Goal: Communication & Community: Answer question/provide support

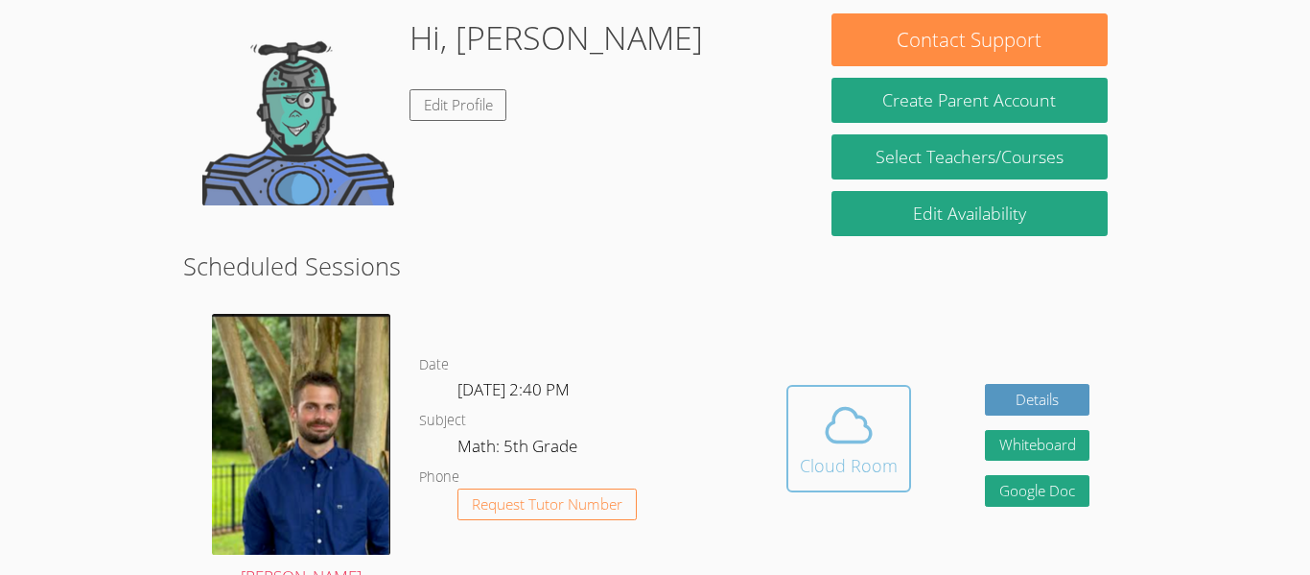
scroll to position [301, 0]
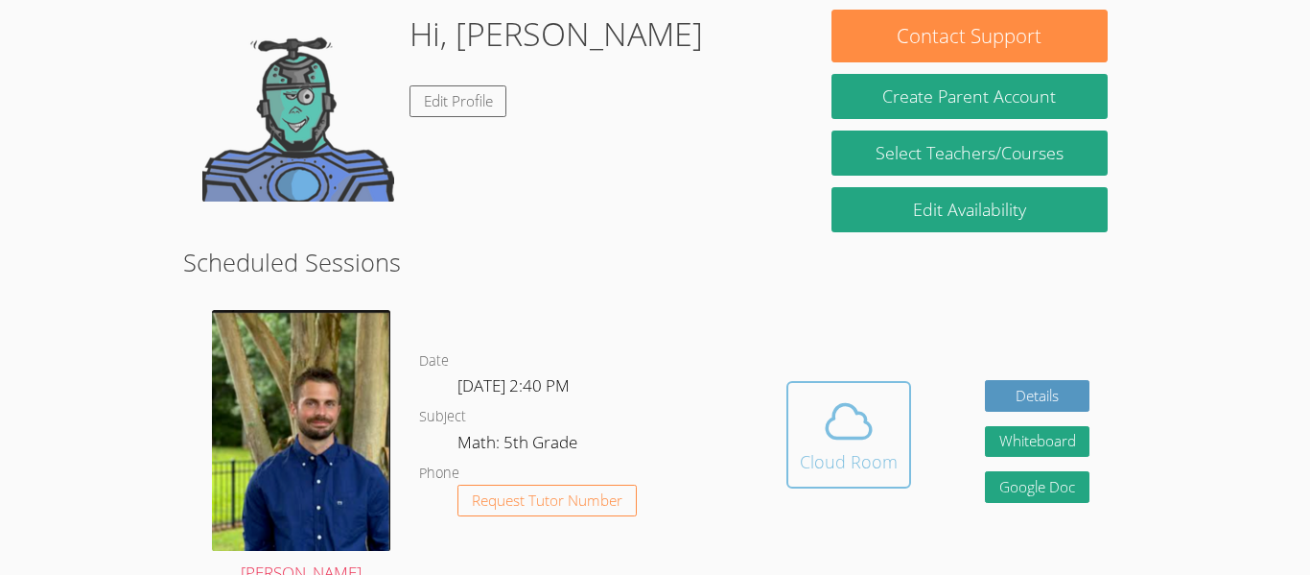
click at [791, 431] on button "Cloud Room" at bounding box center [849, 434] width 125 height 107
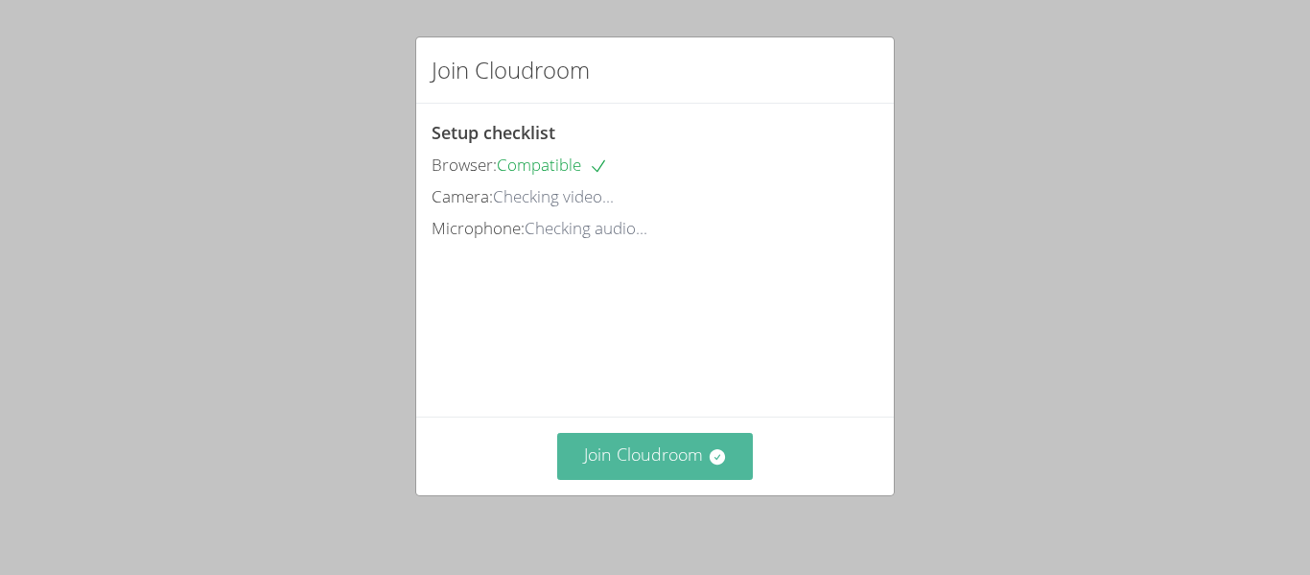
click at [636, 473] on button "Join Cloudroom" at bounding box center [655, 456] width 197 height 47
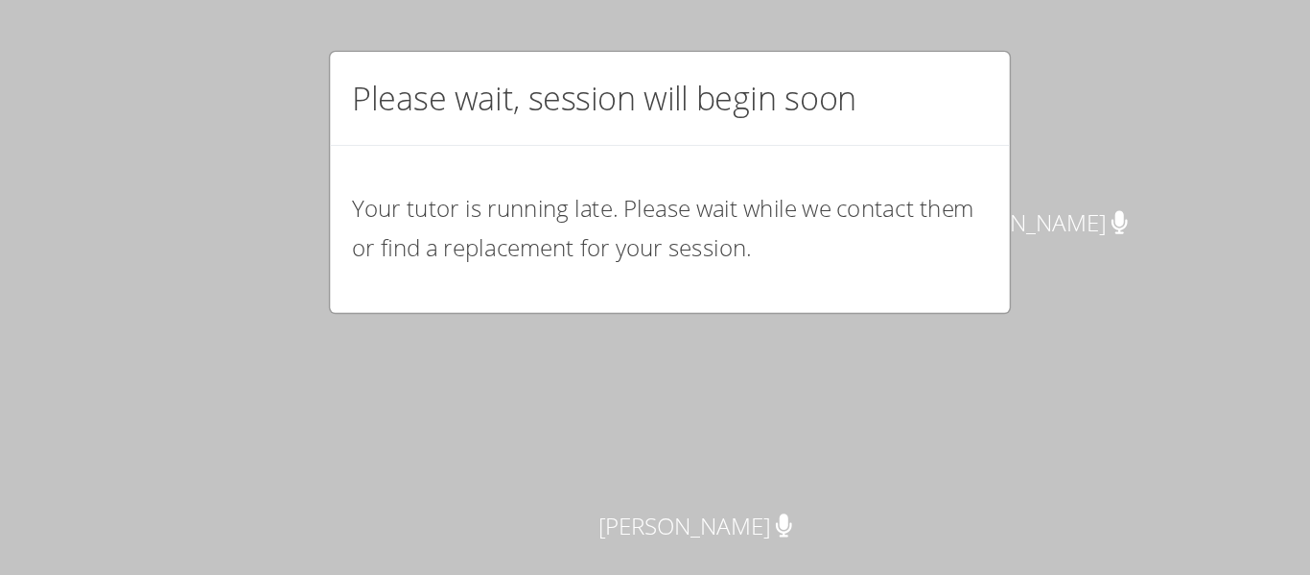
click at [725, 183] on p "Your tutor is running late. Please wait while we contact them or find a replace…" at bounding box center [655, 162] width 447 height 56
click at [555, 60] on h2 "Please wait, session will begin soon" at bounding box center [609, 70] width 355 height 35
click at [488, 239] on div "Please wait, session will begin soon Your tutor is running late. Please wait wh…" at bounding box center [655, 287] width 1310 height 575
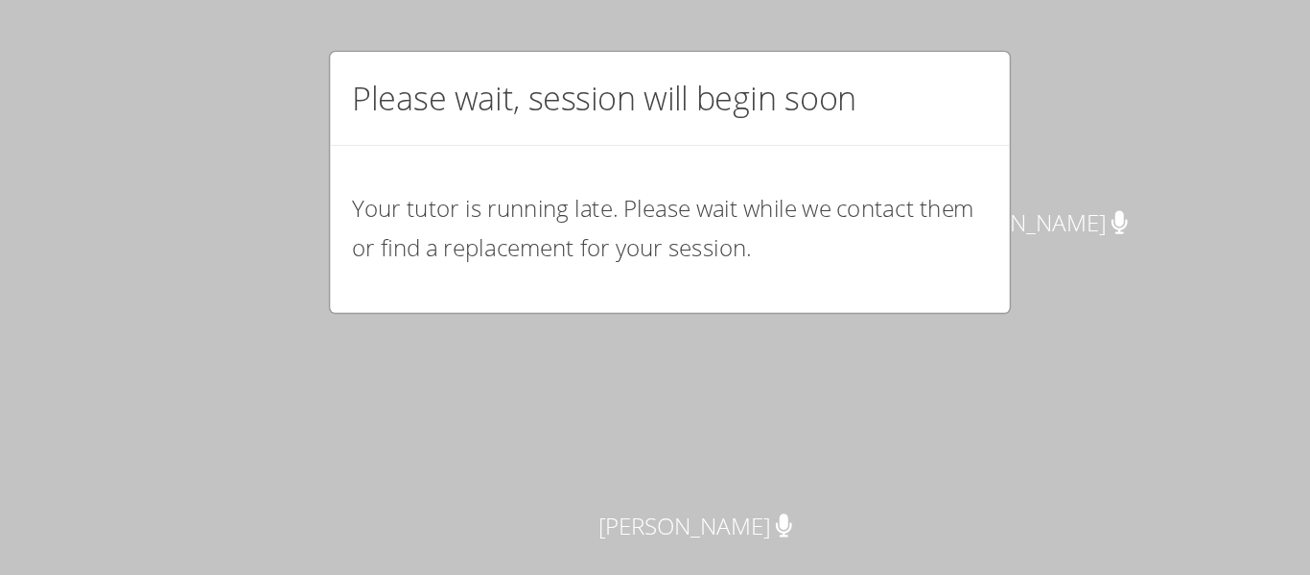
click at [488, 239] on div "Please wait, session will begin soon Your tutor is running late. Please wait wh…" at bounding box center [655, 287] width 1310 height 575
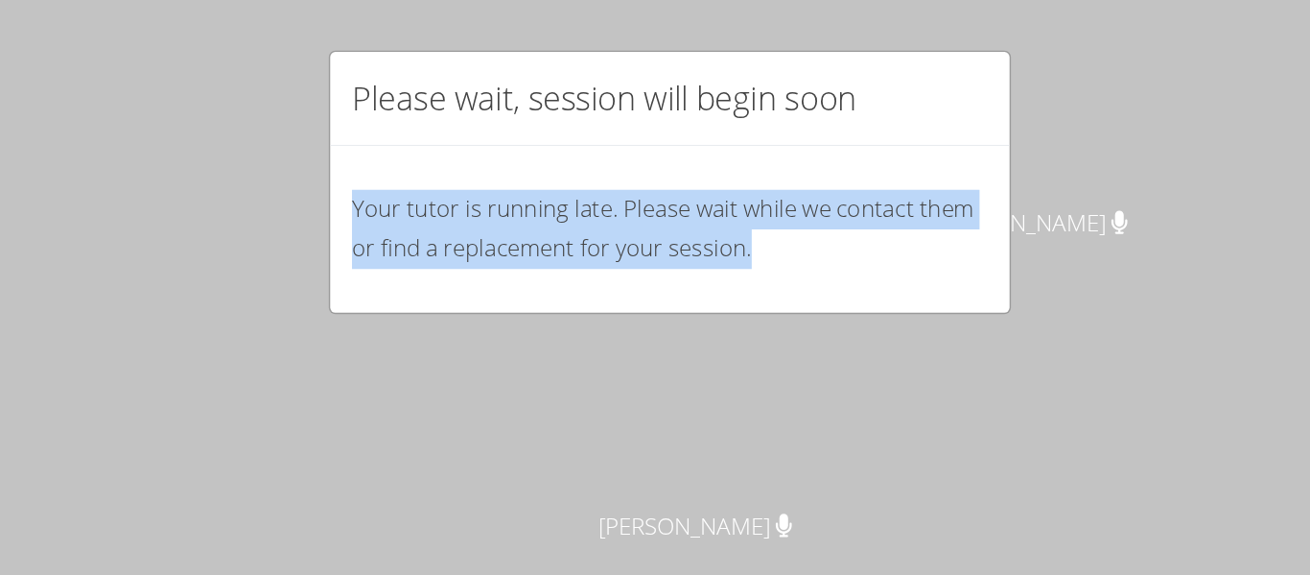
click at [488, 239] on div "Please wait, session will begin soon Your tutor is running late. Please wait wh…" at bounding box center [655, 287] width 1310 height 575
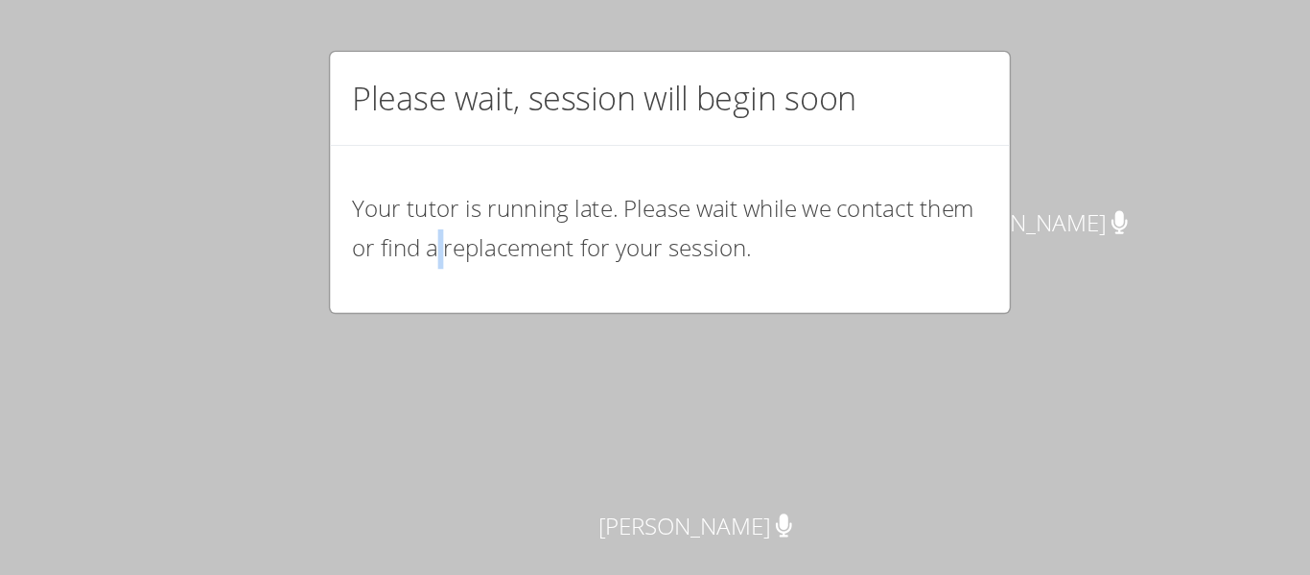
click at [488, 239] on div "Please wait, session will begin soon Your tutor is running late. Please wait wh…" at bounding box center [655, 287] width 1310 height 575
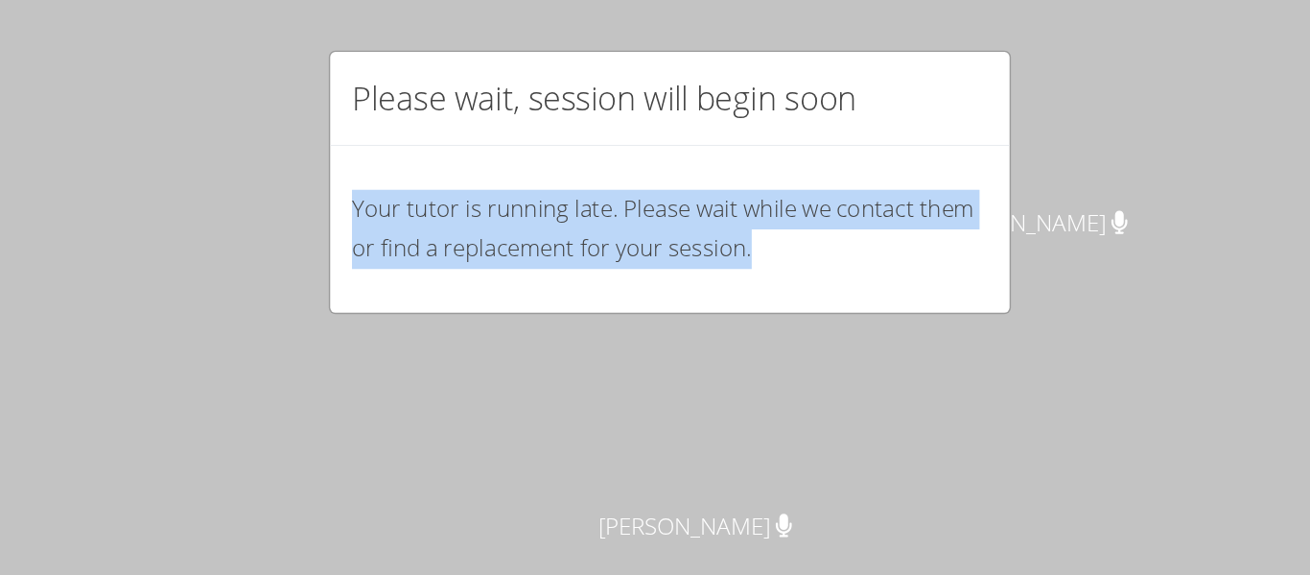
click at [488, 239] on div "Please wait, session will begin soon Your tutor is running late. Please wait wh…" at bounding box center [655, 287] width 1310 height 575
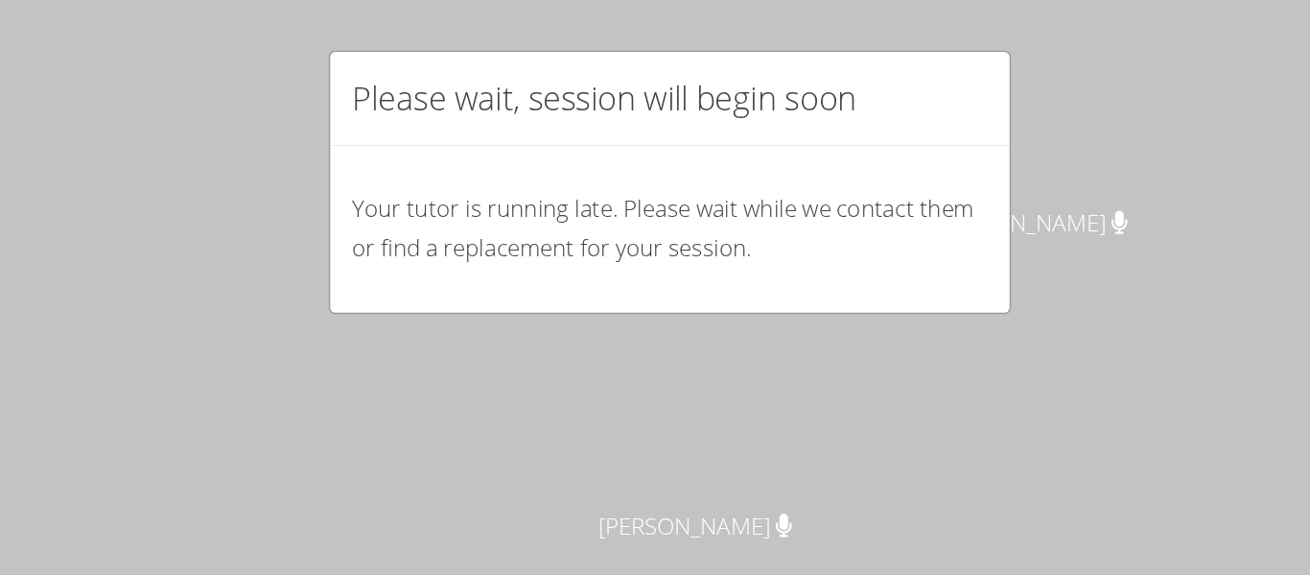
click at [488, 239] on div "Please wait, session will begin soon Your tutor is running late. Please wait wh…" at bounding box center [655, 287] width 1310 height 575
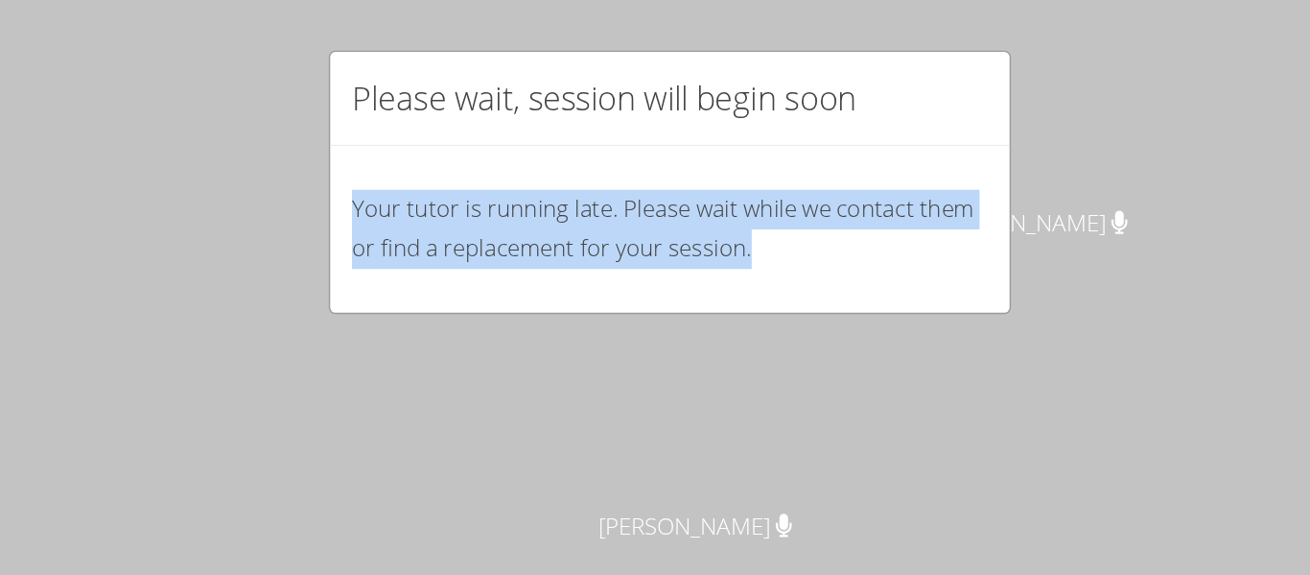
click at [488, 239] on div "Please wait, session will begin soon Your tutor is running late. Please wait wh…" at bounding box center [655, 287] width 1310 height 575
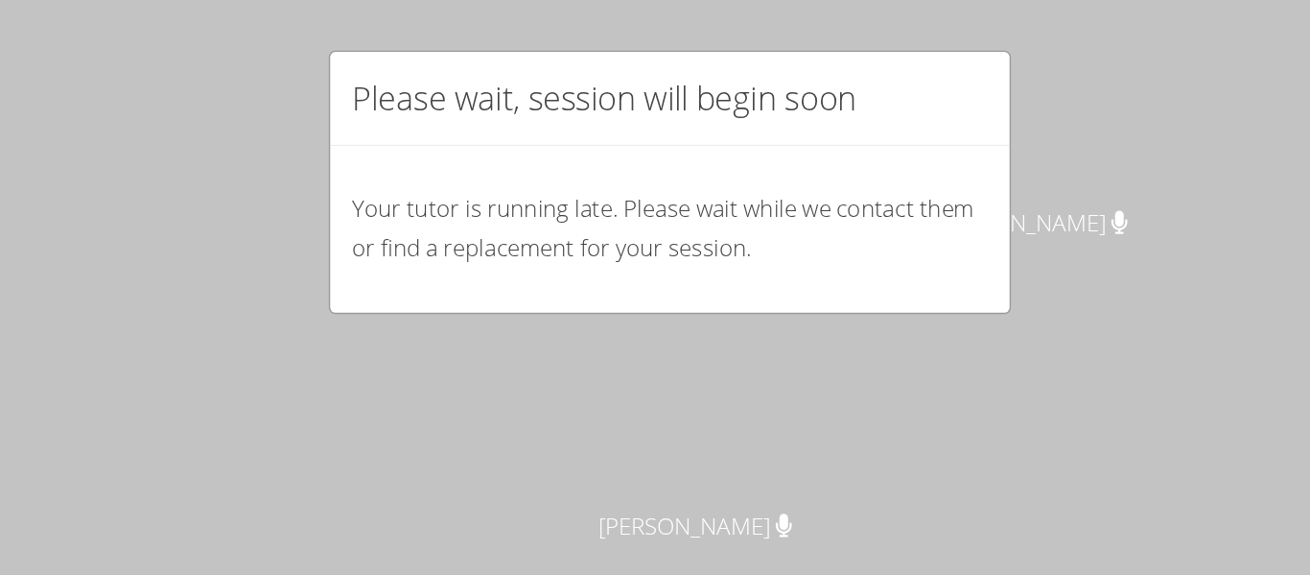
click at [488, 239] on div "Please wait, session will begin soon Your tutor is running late. Please wait wh…" at bounding box center [655, 287] width 1310 height 575
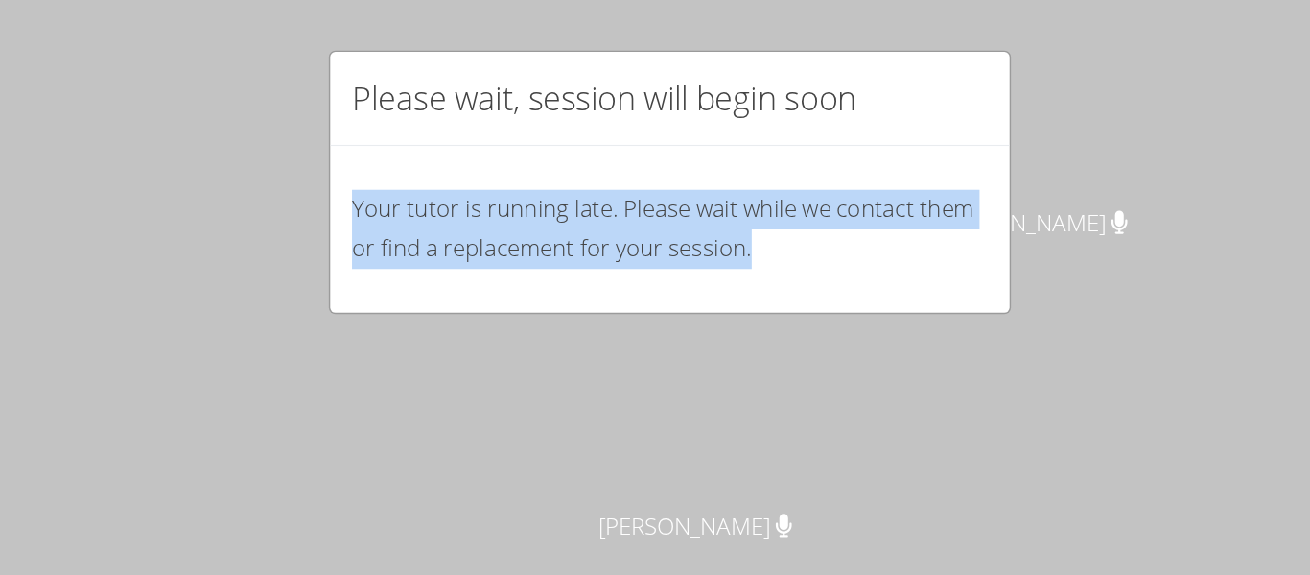
click at [488, 239] on div "Please wait, session will begin soon Your tutor is running late. Please wait wh…" at bounding box center [655, 287] width 1310 height 575
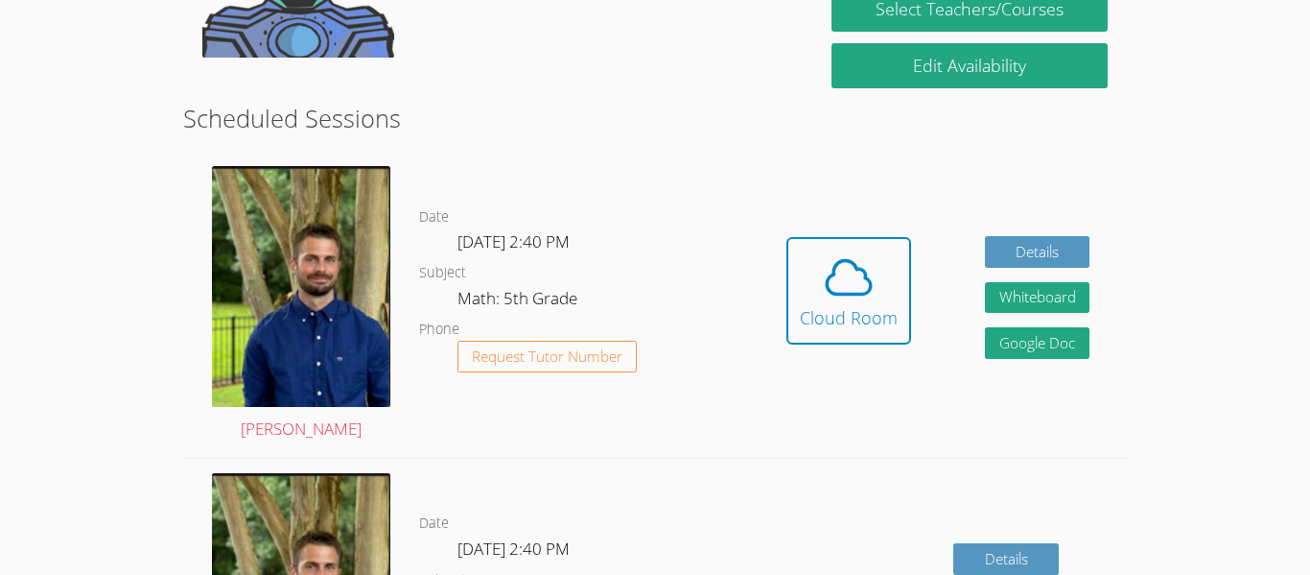
scroll to position [449, 0]
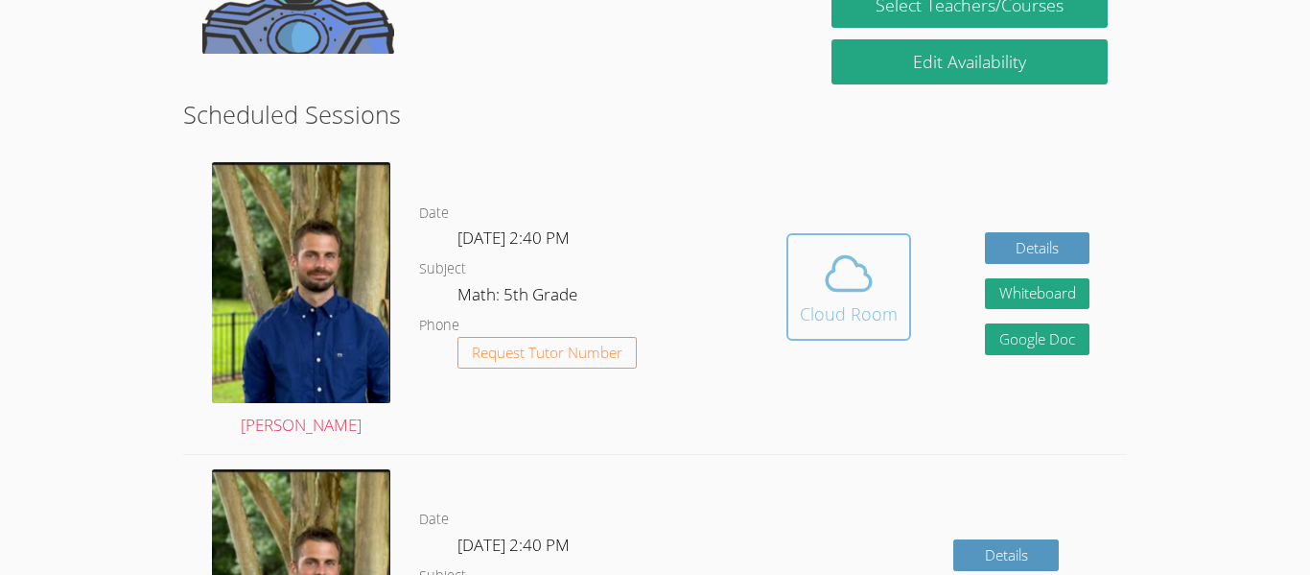
click at [875, 306] on div "Cloud Room" at bounding box center [849, 313] width 98 height 27
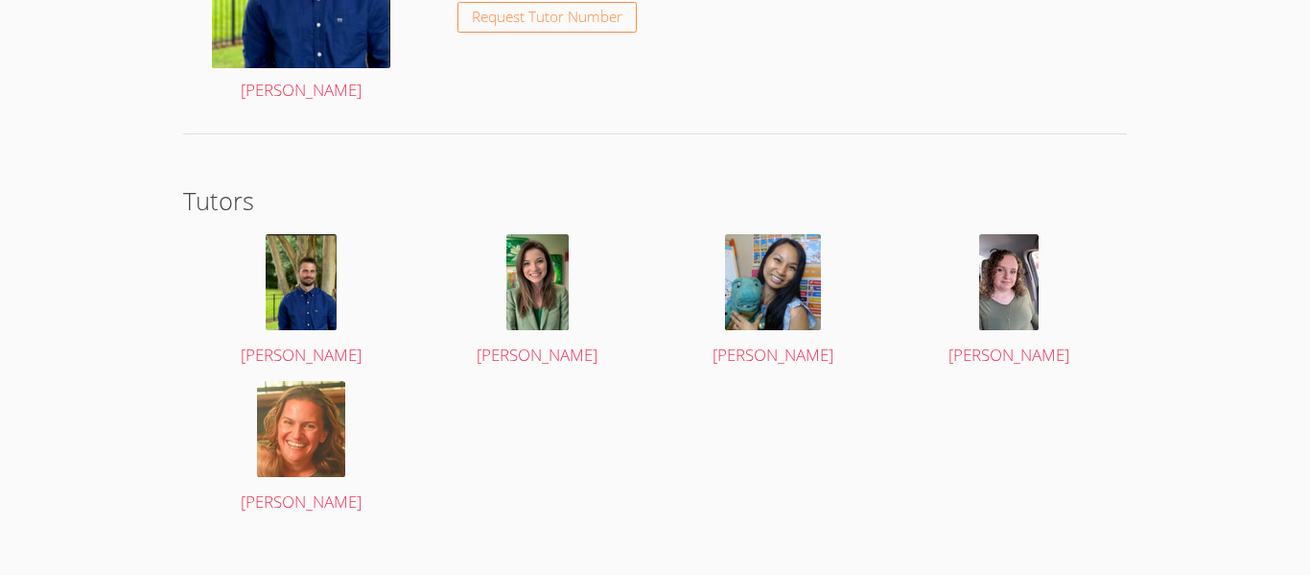
scroll to position [3576, 0]
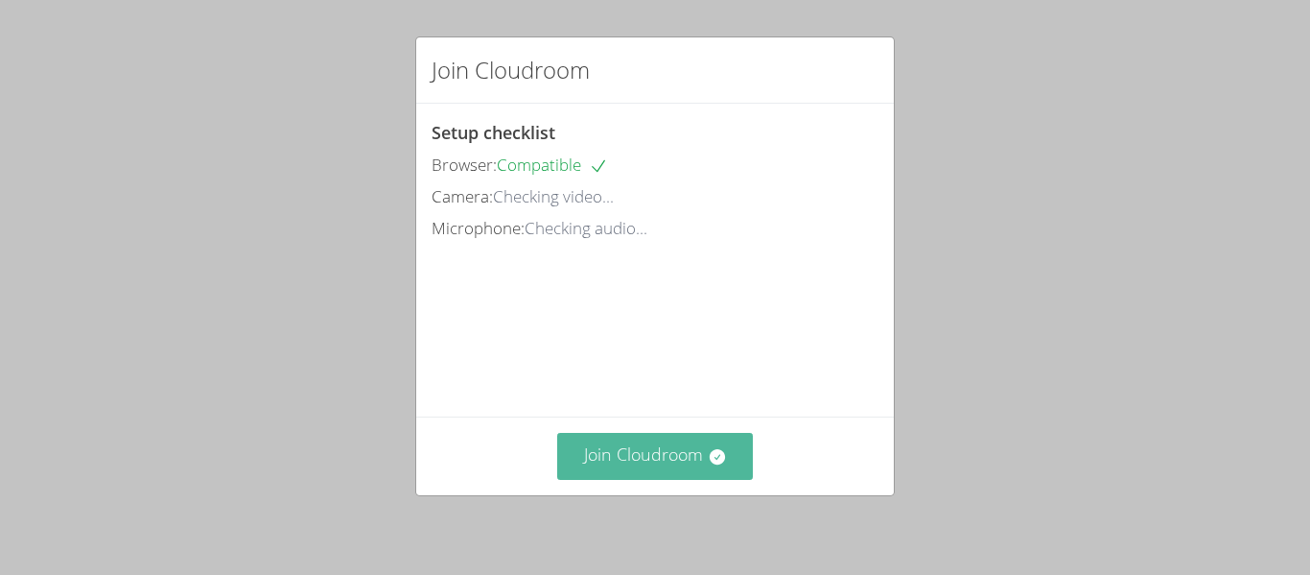
click at [614, 460] on button "Join Cloudroom" at bounding box center [655, 456] width 197 height 47
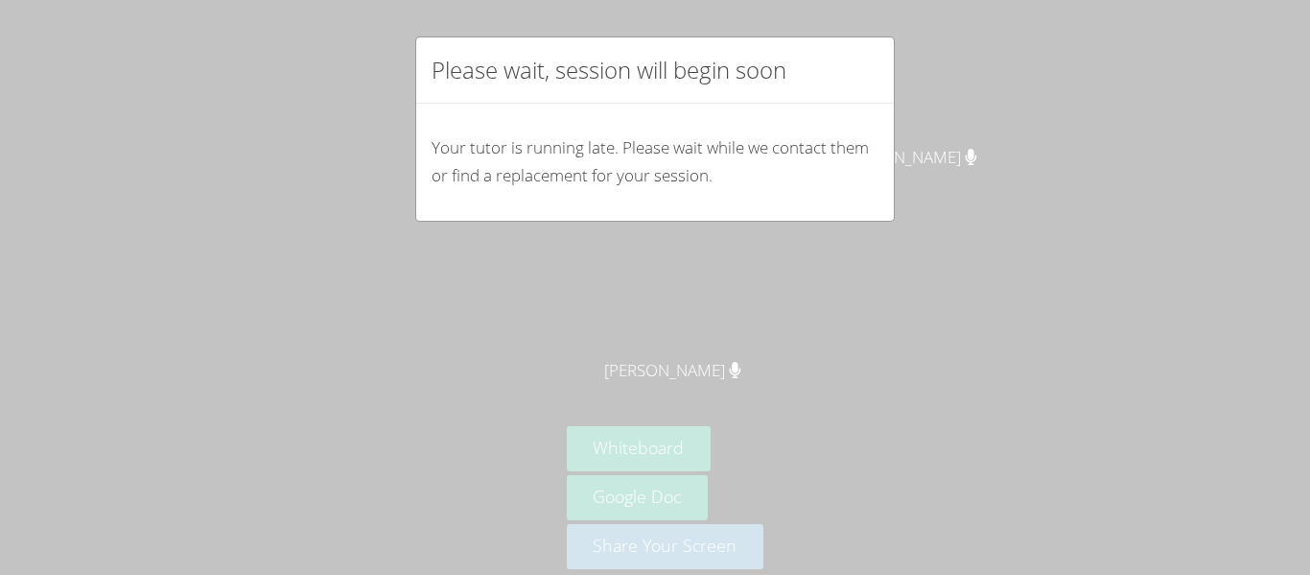
click at [614, 460] on div "Please wait, session will begin soon Your tutor is running late. Please wait wh…" at bounding box center [655, 287] width 1310 height 575
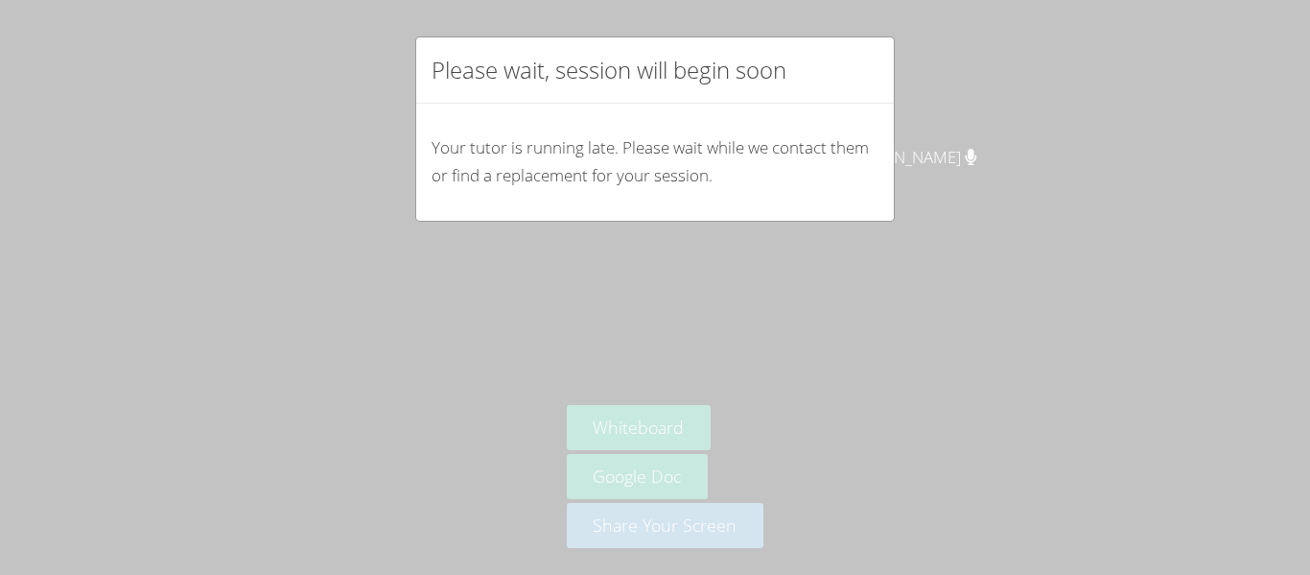
click at [614, 460] on div "Please wait, session will begin soon Your tutor is running late. Please wait wh…" at bounding box center [655, 287] width 1310 height 575
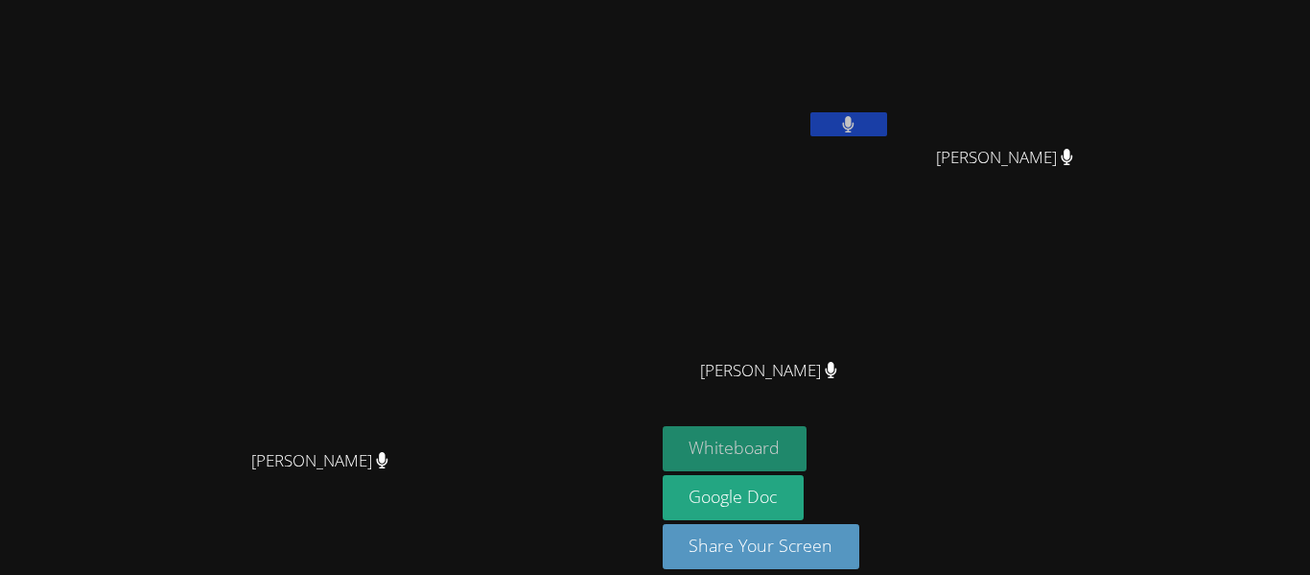
click at [808, 434] on button "Whiteboard" at bounding box center [735, 448] width 145 height 45
click at [887, 125] on button at bounding box center [849, 124] width 77 height 24
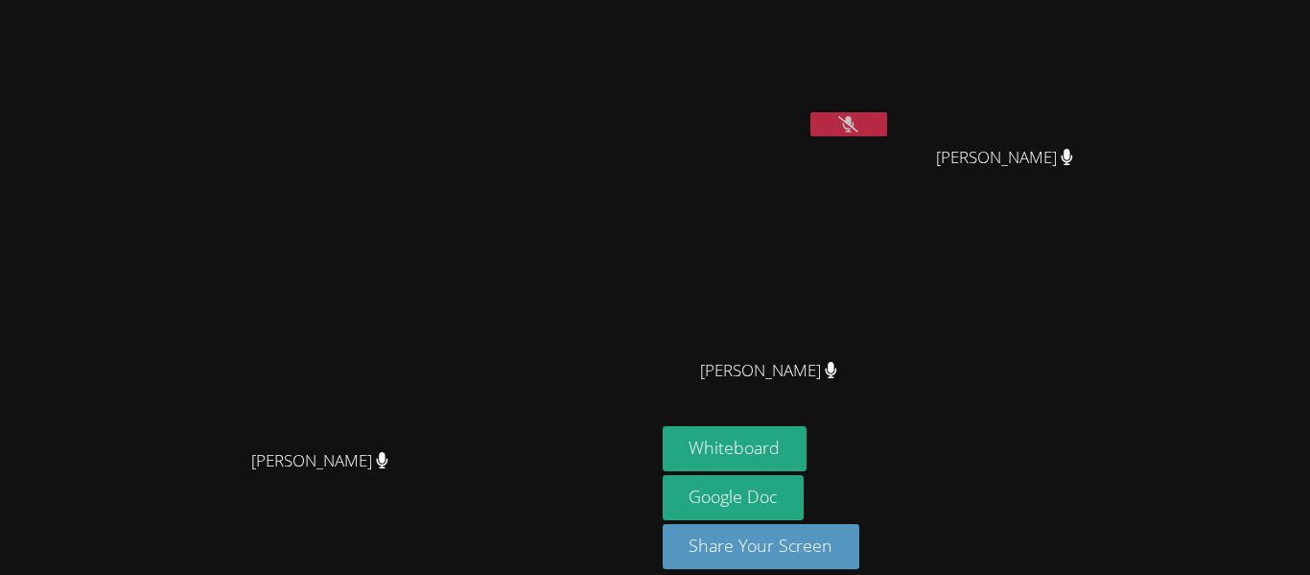
click at [887, 136] on div at bounding box center [849, 126] width 77 height 29
click at [859, 126] on icon at bounding box center [848, 124] width 20 height 16
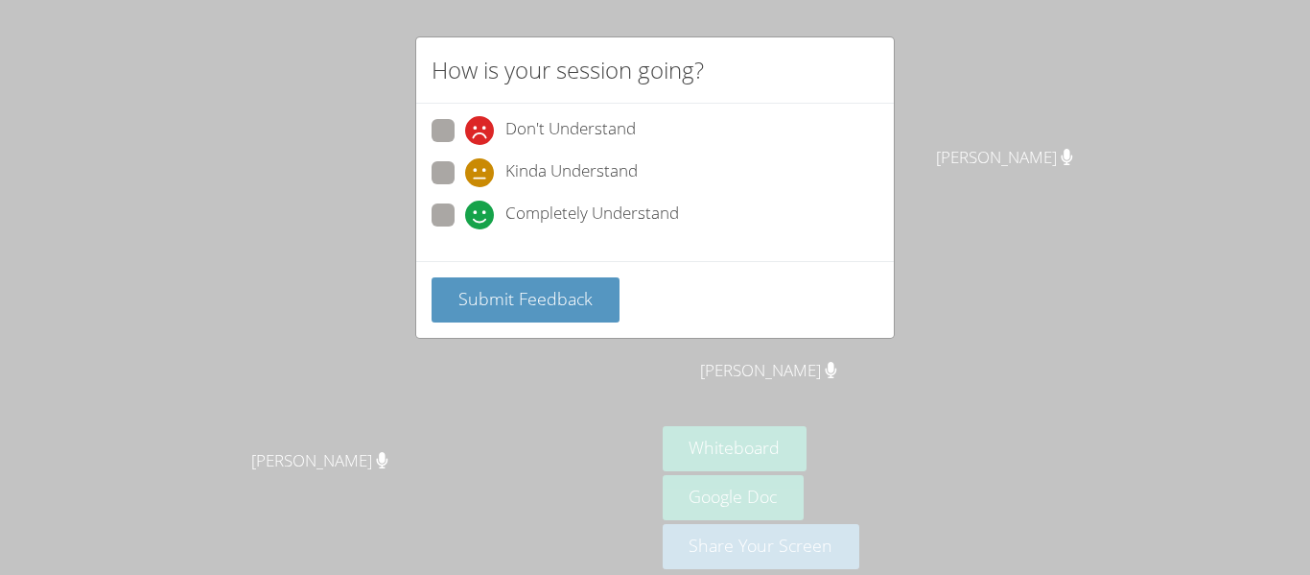
click at [460, 217] on label "Completely Understand" at bounding box center [556, 216] width 248 height 26
click at [465, 217] on input "Completely Understand" at bounding box center [473, 211] width 16 height 16
radio input "true"
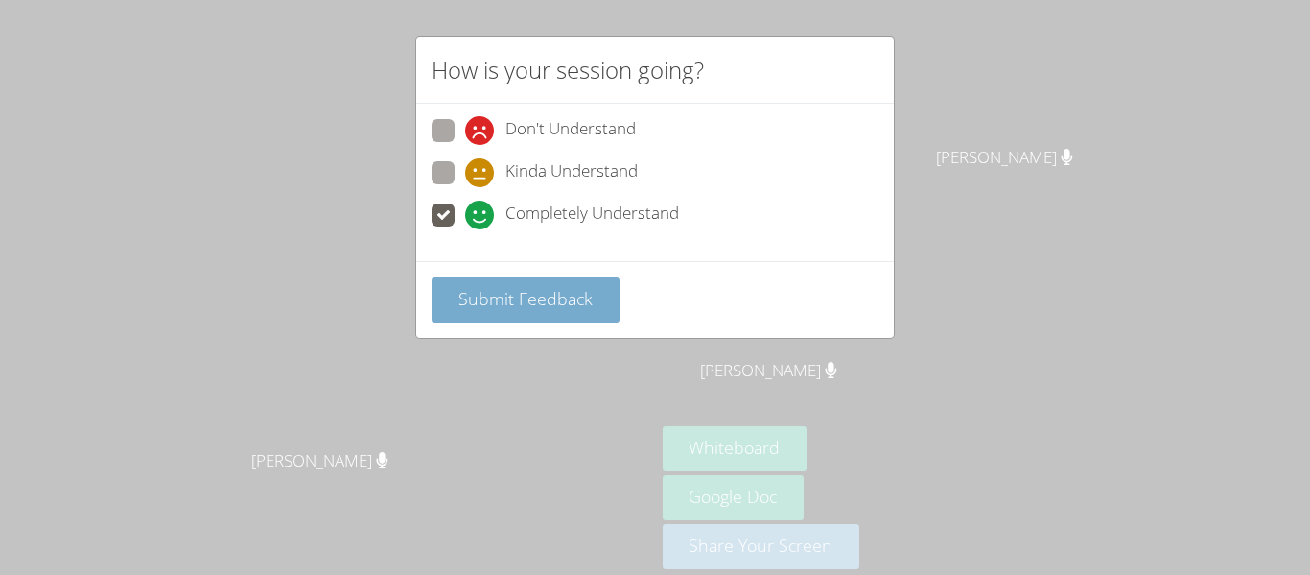
click at [558, 295] on span "Submit Feedback" at bounding box center [526, 298] width 134 height 23
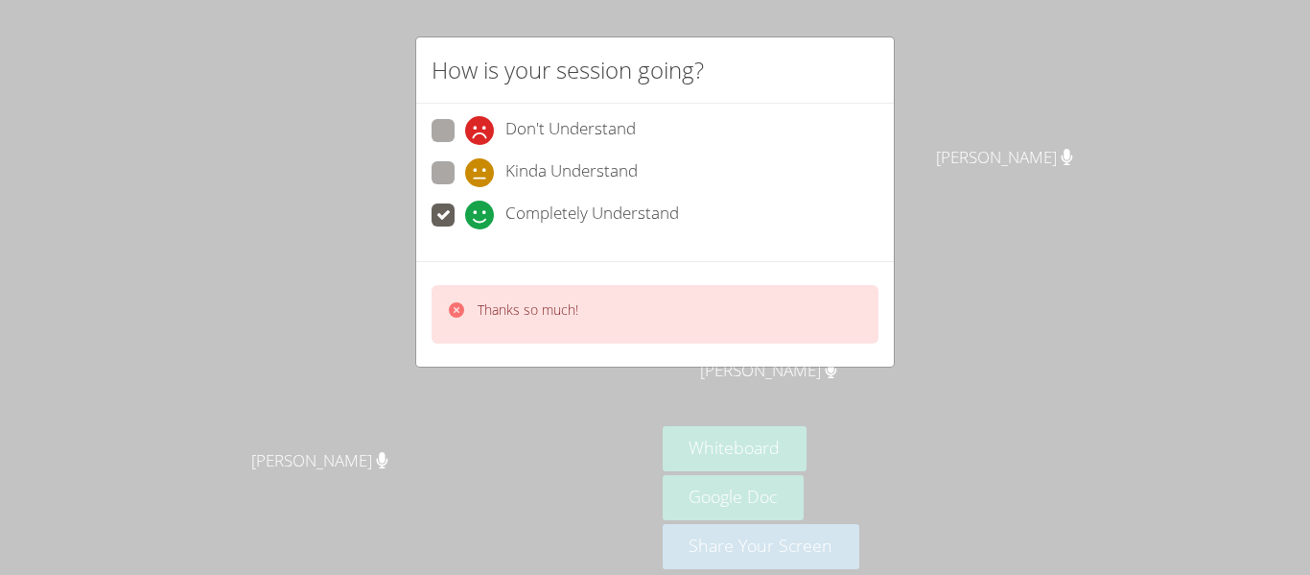
click at [395, 360] on div "How is your session going? Don't Understand Kinda Understand Completely Underst…" at bounding box center [655, 287] width 1310 height 575
click at [471, 321] on video at bounding box center [327, 260] width 288 height 360
